Goal: Transaction & Acquisition: Purchase product/service

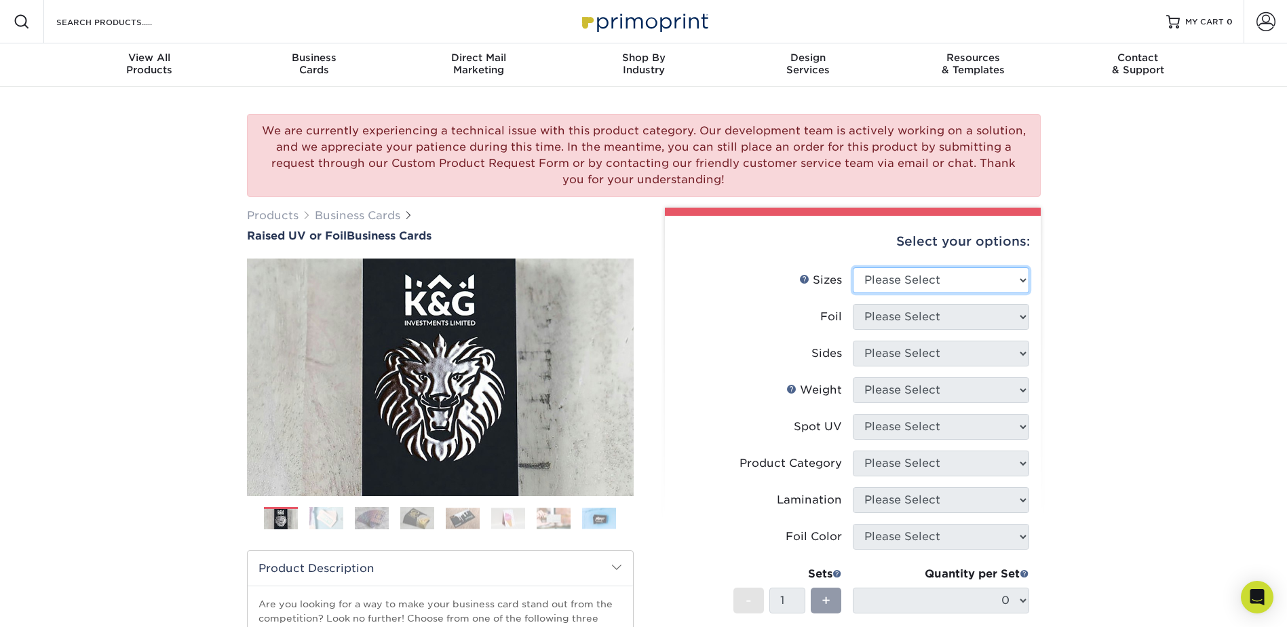
click at [890, 280] on select "Please Select 2" x 3.5" - Standard" at bounding box center [941, 280] width 176 height 26
select select "2.00x3.50"
click at [853, 267] on select "Please Select 2" x 3.5" - Standard" at bounding box center [941, 280] width 176 height 26
click at [871, 315] on select "Please Select No Yes" at bounding box center [941, 317] width 176 height 26
select select "1"
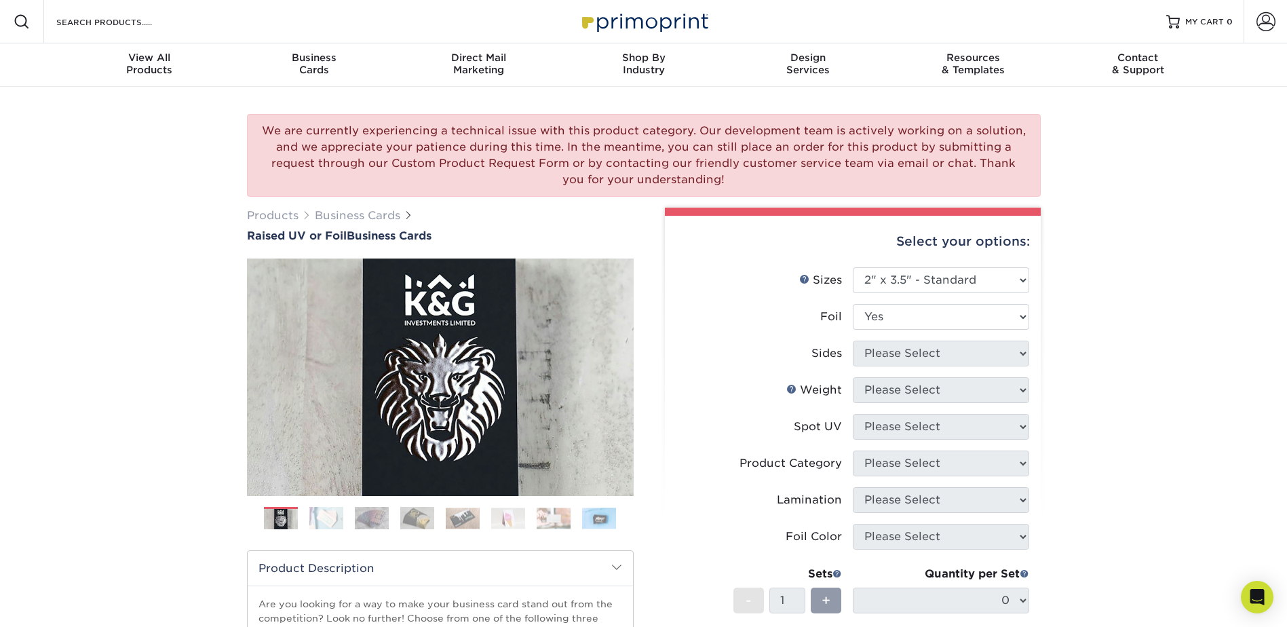
click at [853, 304] on select "Please Select No Yes" at bounding box center [941, 317] width 176 height 26
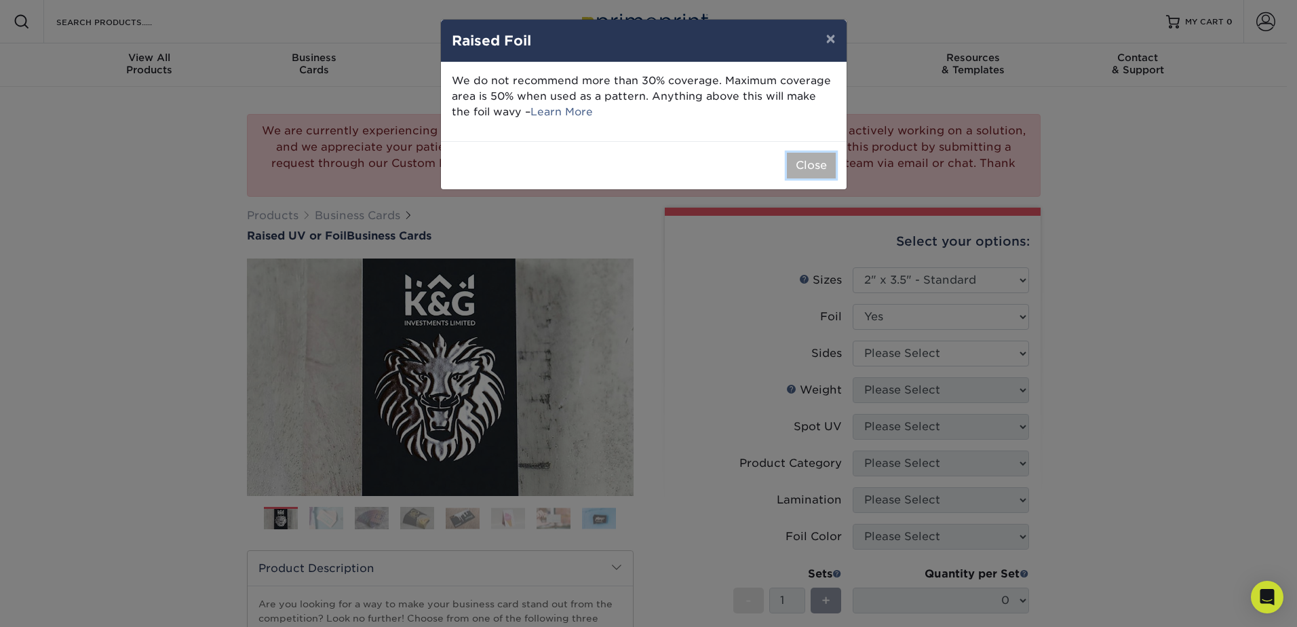
click at [803, 163] on button "Close" at bounding box center [811, 166] width 49 height 26
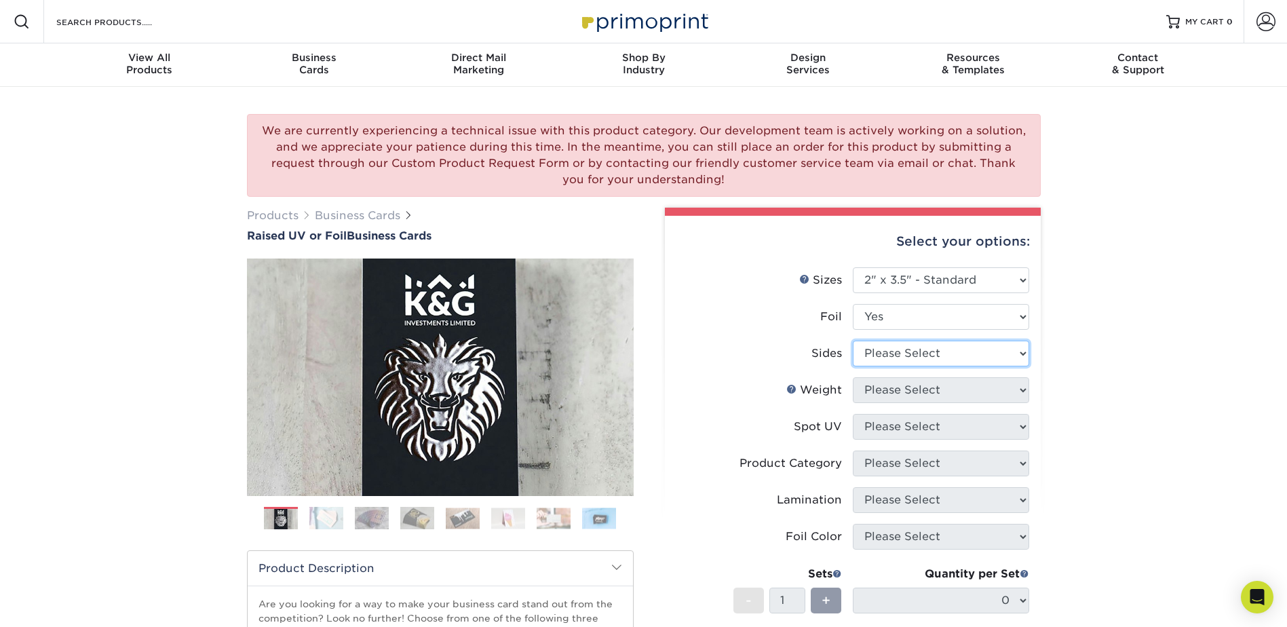
click at [916, 349] on select "Please Select Print Both Sides - Foil Both Sides Print Both Sides - Foil Front …" at bounding box center [941, 354] width 176 height 26
select select "e9e9dfb3-fba1-4d60-972c-fd9ca5904d33"
click at [853, 341] on select "Please Select Print Both Sides - Foil Both Sides Print Both Sides - Foil Front …" at bounding box center [941, 354] width 176 height 26
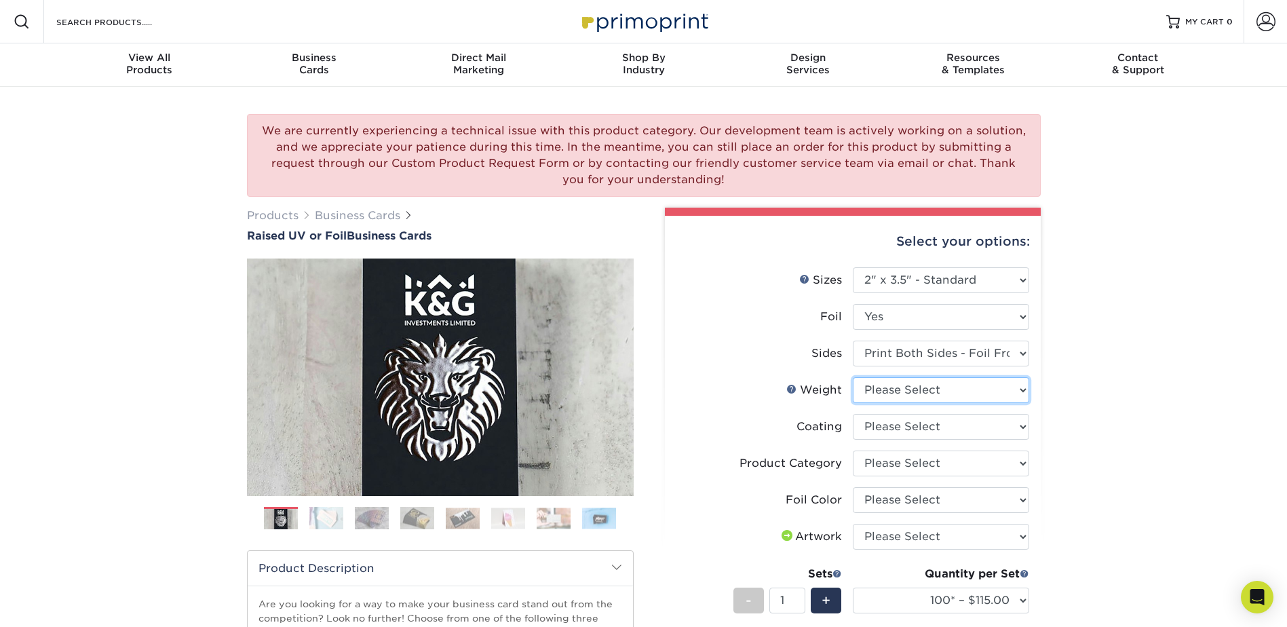
click at [912, 394] on select "Please Select 16PT" at bounding box center [941, 390] width 176 height 26
select select "16PT"
click at [853, 377] on select "Please Select 16PT" at bounding box center [941, 390] width 176 height 26
click at [909, 425] on select at bounding box center [941, 427] width 176 height 26
click at [909, 427] on select at bounding box center [941, 427] width 176 height 26
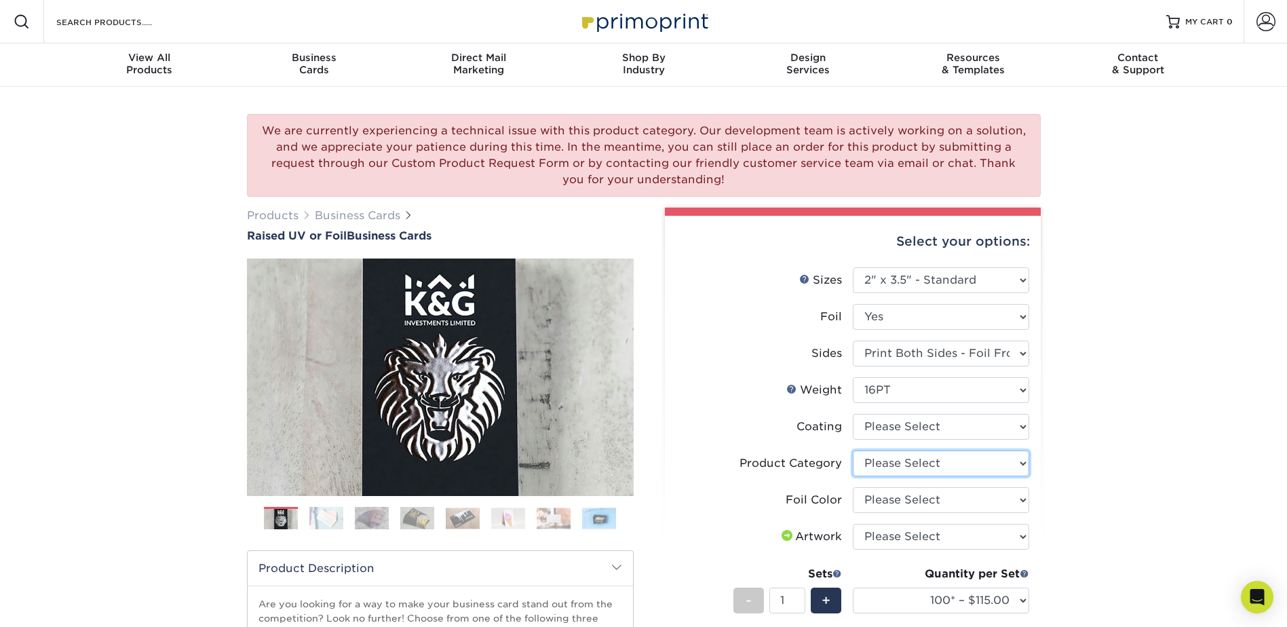
click at [897, 461] on select "Please Select Business Cards" at bounding box center [941, 463] width 176 height 26
select select "3b5148f1-0588-4f88-a218-97bcfdce65c1"
click at [853, 450] on select "Please Select Business Cards" at bounding box center [941, 463] width 176 height 26
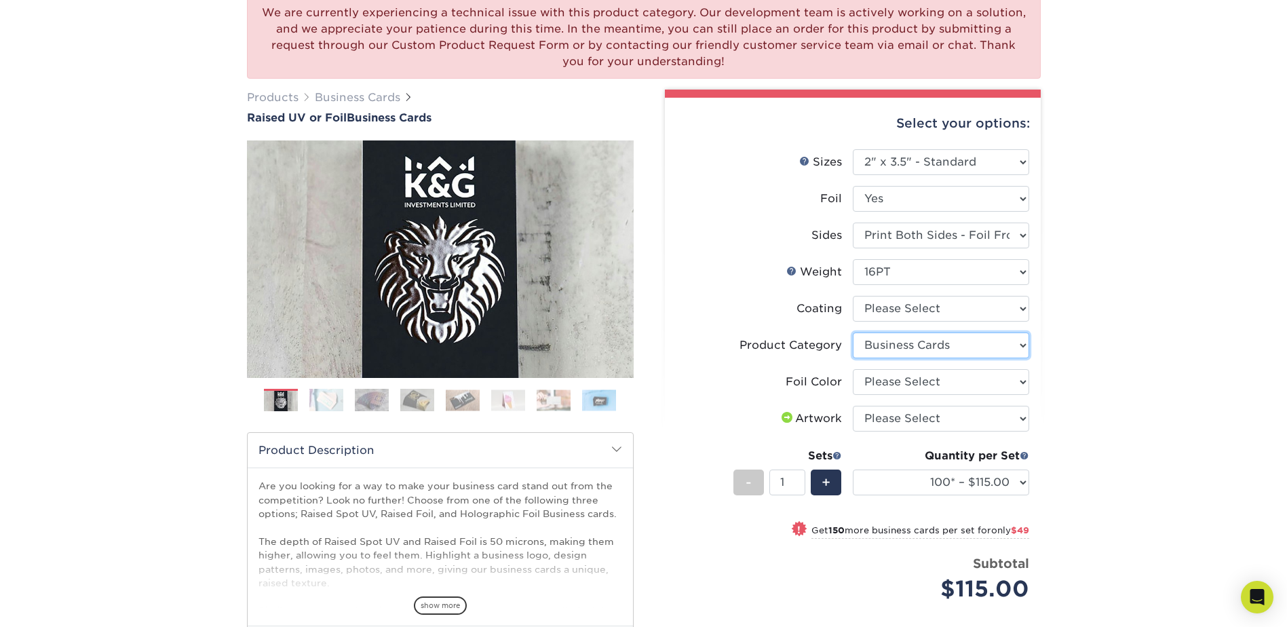
scroll to position [136, 0]
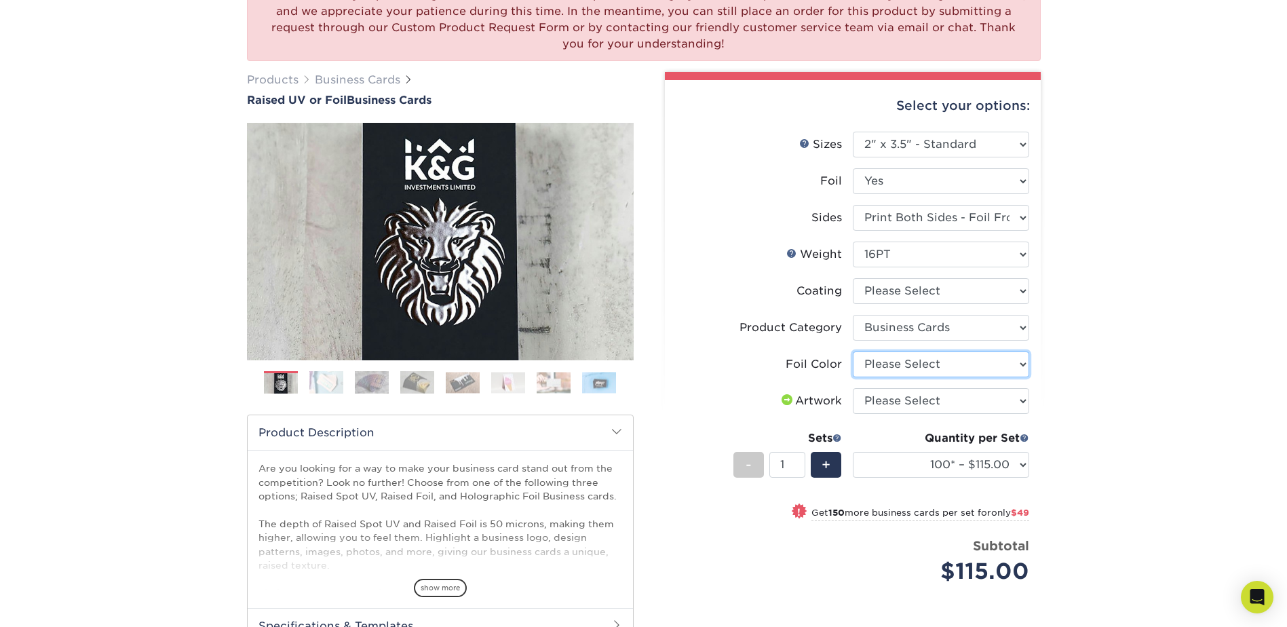
click at [930, 367] on select "Please Select Silver Foil Gold Foil Holographic Foil" at bounding box center [941, 364] width 176 height 26
click at [930, 368] on select "Please Select Silver Foil Gold Foil Holographic Foil" at bounding box center [941, 364] width 176 height 26
